Goal: Task Accomplishment & Management: Manage account settings

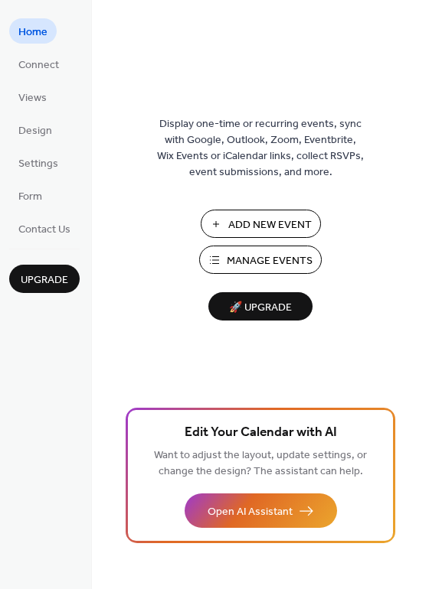
click at [238, 257] on span "Manage Events" at bounding box center [270, 261] width 86 height 16
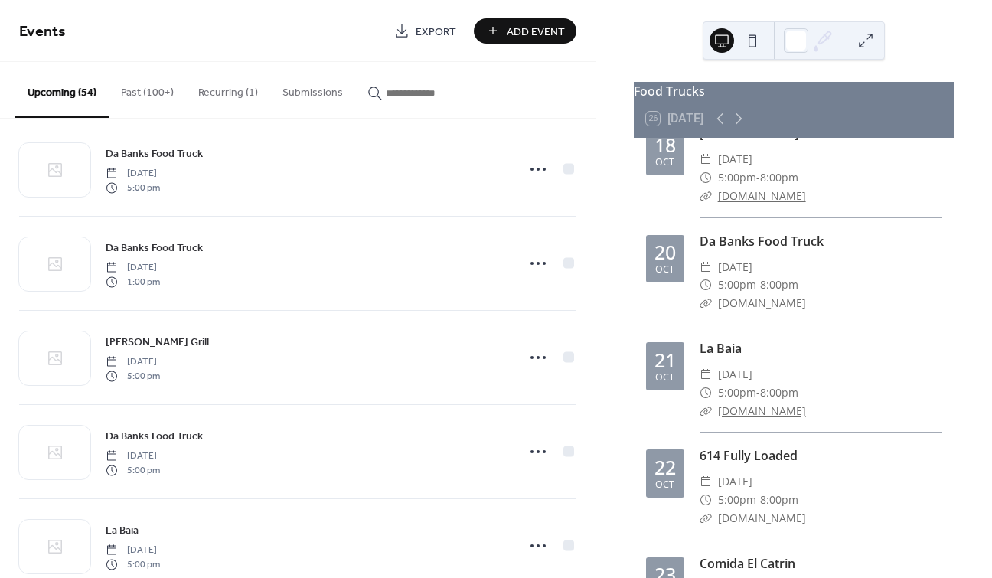
scroll to position [1544, 0]
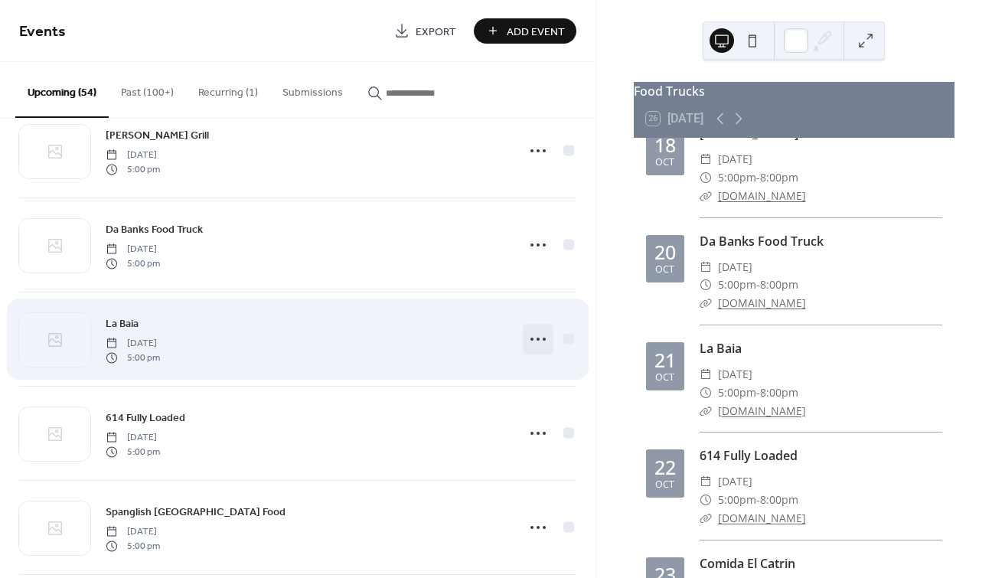
click at [533, 336] on icon at bounding box center [538, 339] width 24 height 24
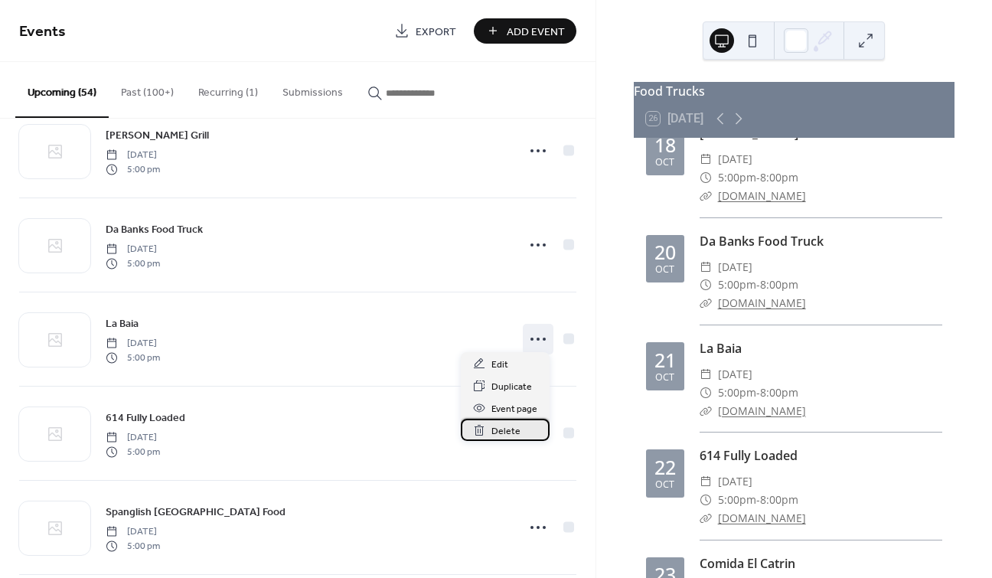
click at [493, 434] on span "Delete" at bounding box center [505, 431] width 29 height 16
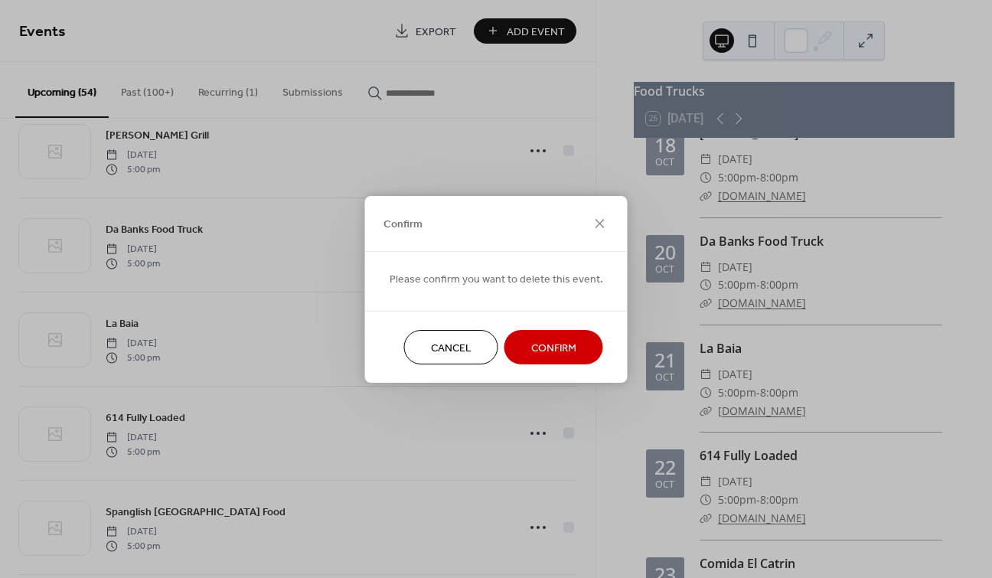
click at [531, 354] on span "Confirm" at bounding box center [553, 348] width 45 height 16
